Goal: Find specific page/section: Find specific page/section

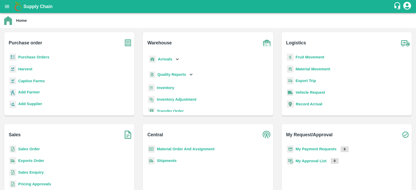
click at [36, 84] on p "Captive Farms" at bounding box center [31, 81] width 27 height 6
click at [38, 82] on b "Captive Farms" at bounding box center [31, 81] width 27 height 4
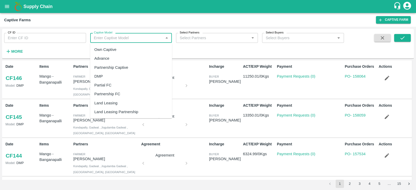
click at [142, 38] on input "Captive Model" at bounding box center [127, 38] width 70 height 7
click at [107, 102] on div "Land Leasing" at bounding box center [105, 103] width 23 height 6
type input "Land Leasing"
click at [123, 40] on input "Captive Model" at bounding box center [127, 38] width 70 height 7
click at [103, 104] on div "Land Leasing" at bounding box center [105, 103] width 23 height 6
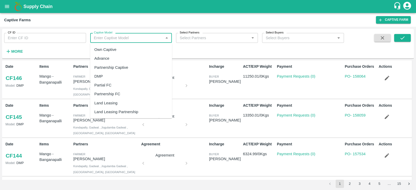
type input "Land Leasing"
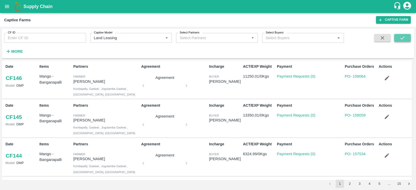
click at [401, 36] on icon "submit" at bounding box center [403, 38] width 6 height 6
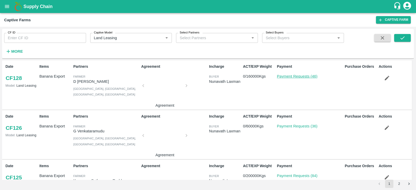
click at [300, 76] on link "Payment Requests (46)" at bounding box center [297, 76] width 41 height 4
